Goal: Navigation & Orientation: Understand site structure

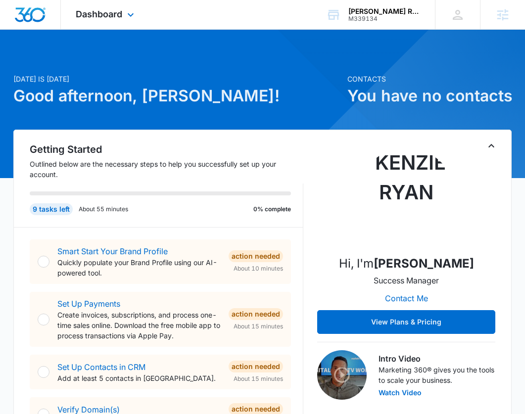
click at [132, 22] on div "Dashboard Apps Reputation Websites Forms CRM Email Social Shop Content Ads Inte…" at bounding box center [106, 14] width 91 height 29
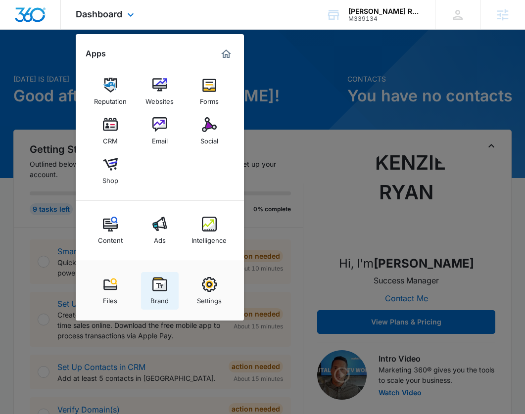
click at [159, 289] on img at bounding box center [159, 284] width 15 height 15
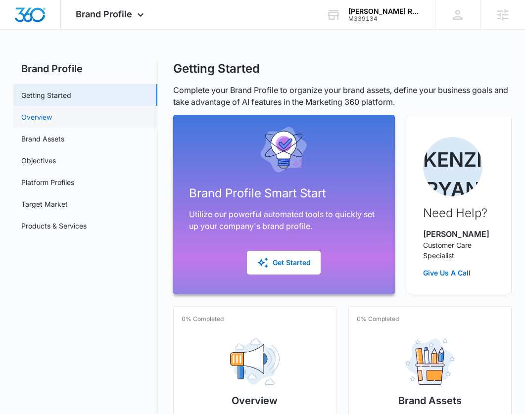
click at [52, 117] on link "Overview" at bounding box center [36, 117] width 31 height 10
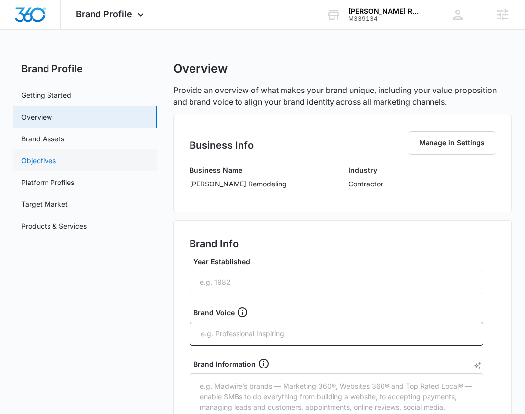
click at [56, 155] on link "Objectives" at bounding box center [38, 160] width 35 height 10
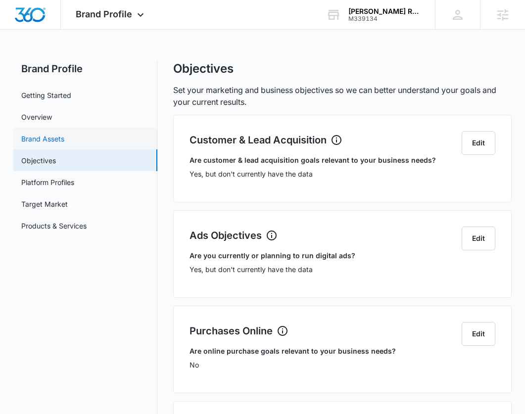
click at [63, 137] on link "Brand Assets" at bounding box center [42, 139] width 43 height 10
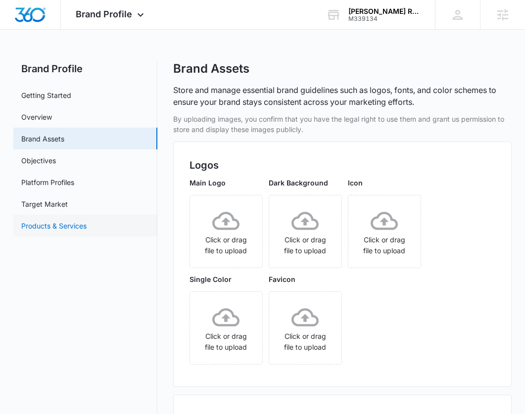
click at [50, 223] on link "Products & Services" at bounding box center [53, 226] width 65 height 10
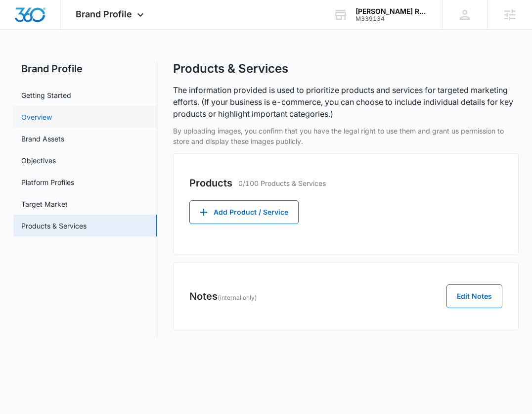
click at [52, 122] on link "Overview" at bounding box center [36, 117] width 31 height 10
